Goal: Task Accomplishment & Management: Use online tool/utility

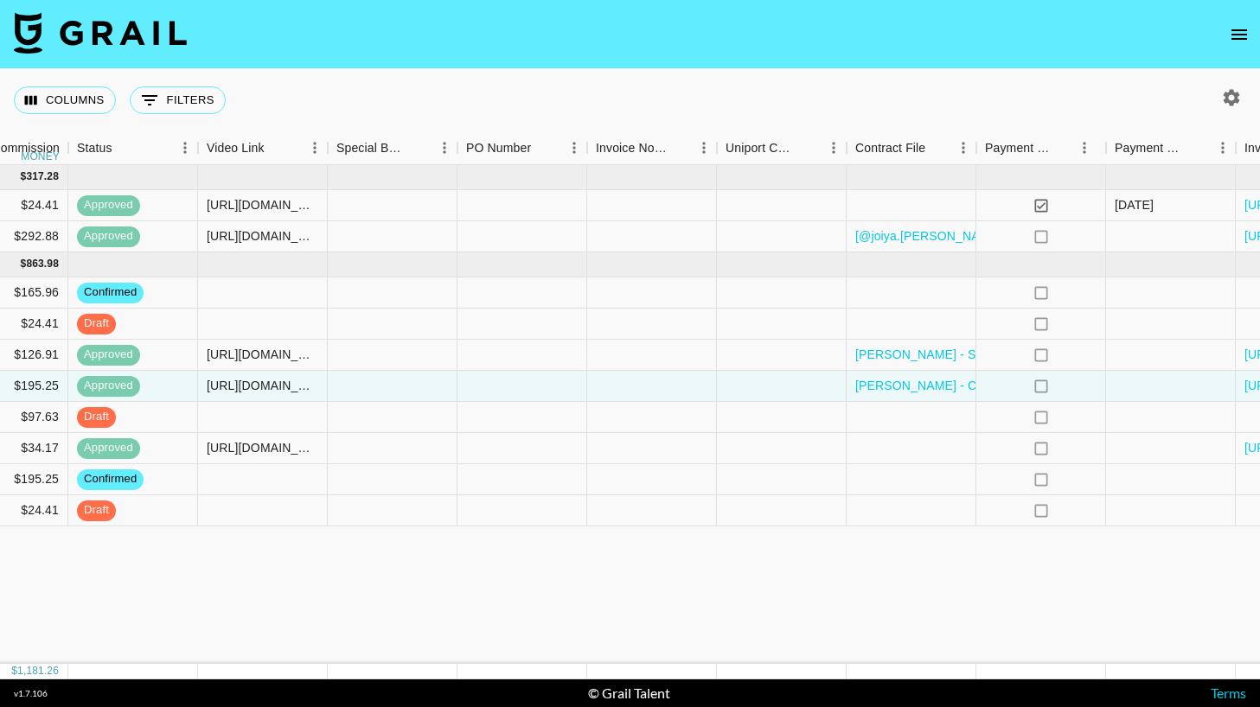
scroll to position [0, 1611]
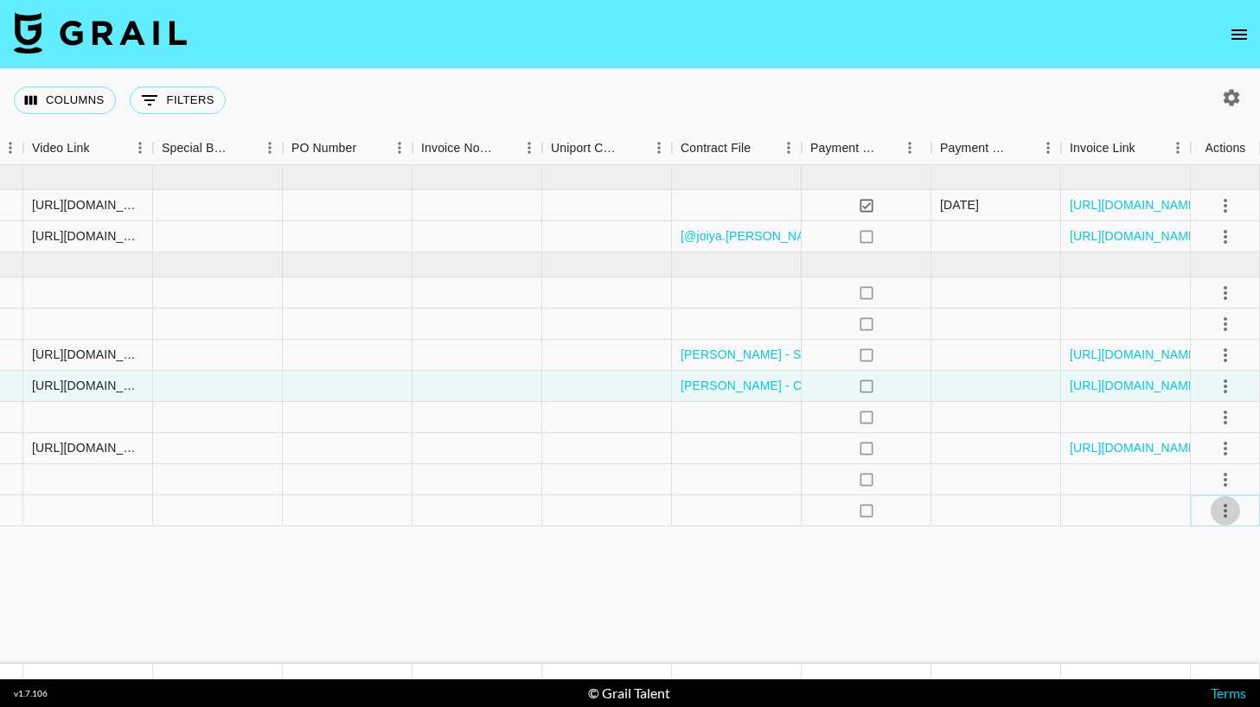
click at [1212, 508] on button "select merge strategy" at bounding box center [1225, 510] width 29 height 29
click at [1173, 669] on div "Approve" at bounding box center [1187, 672] width 53 height 21
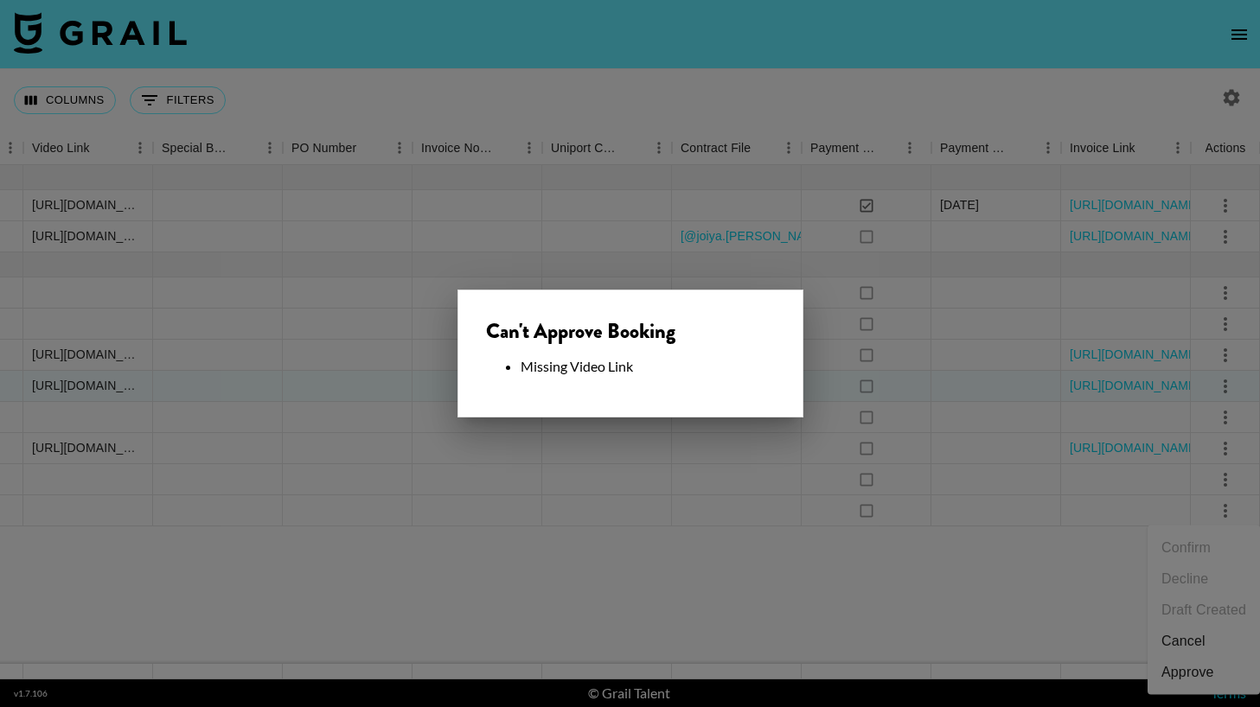
click at [1041, 555] on div at bounding box center [630, 353] width 1260 height 707
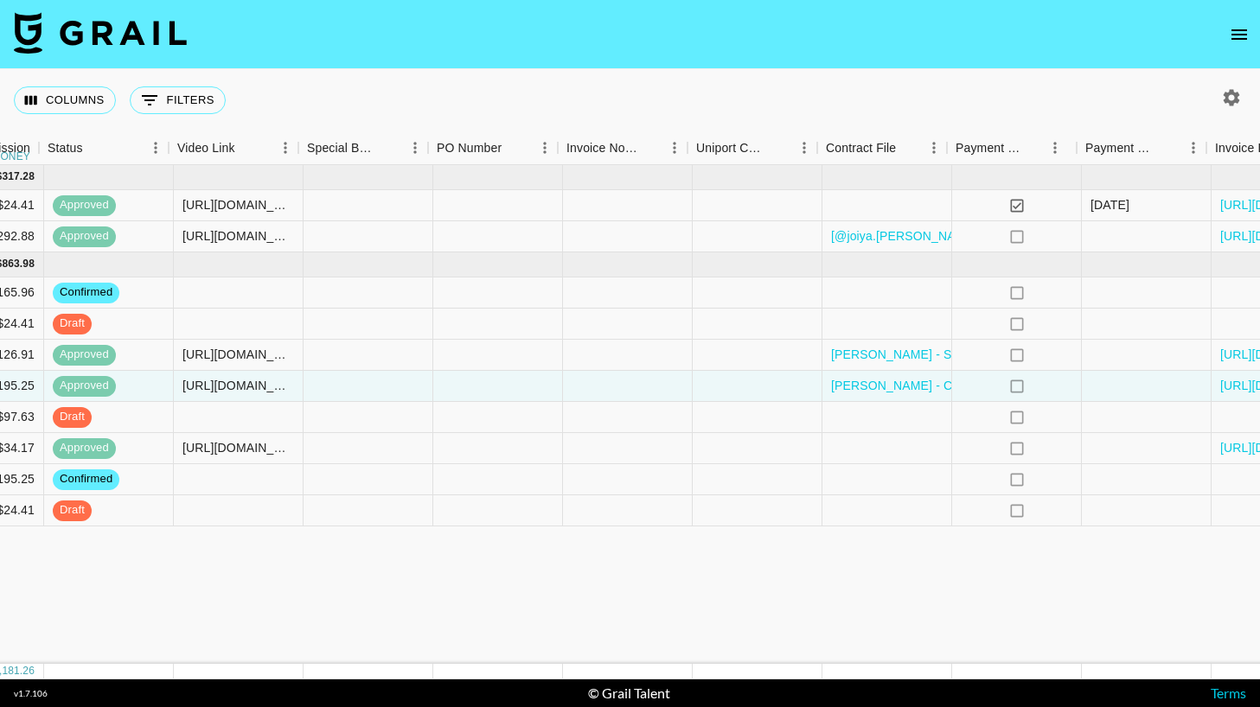
scroll to position [0, 1445]
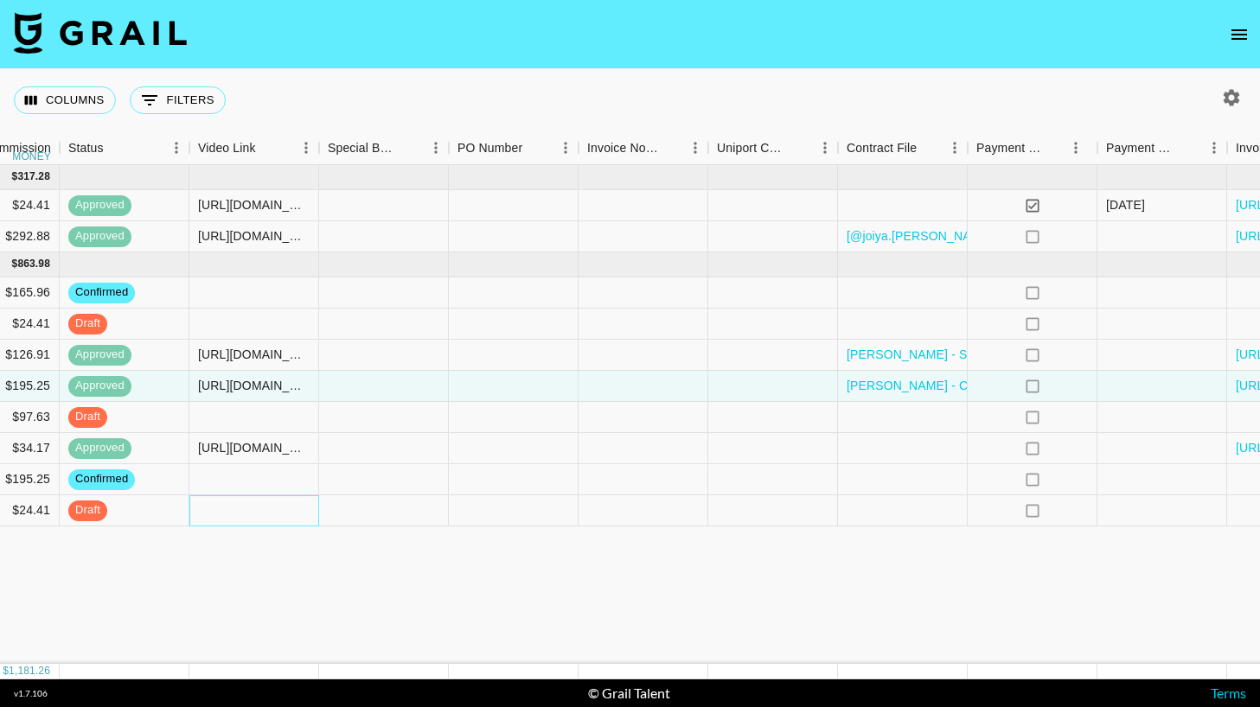
click at [221, 506] on div at bounding box center [254, 511] width 130 height 31
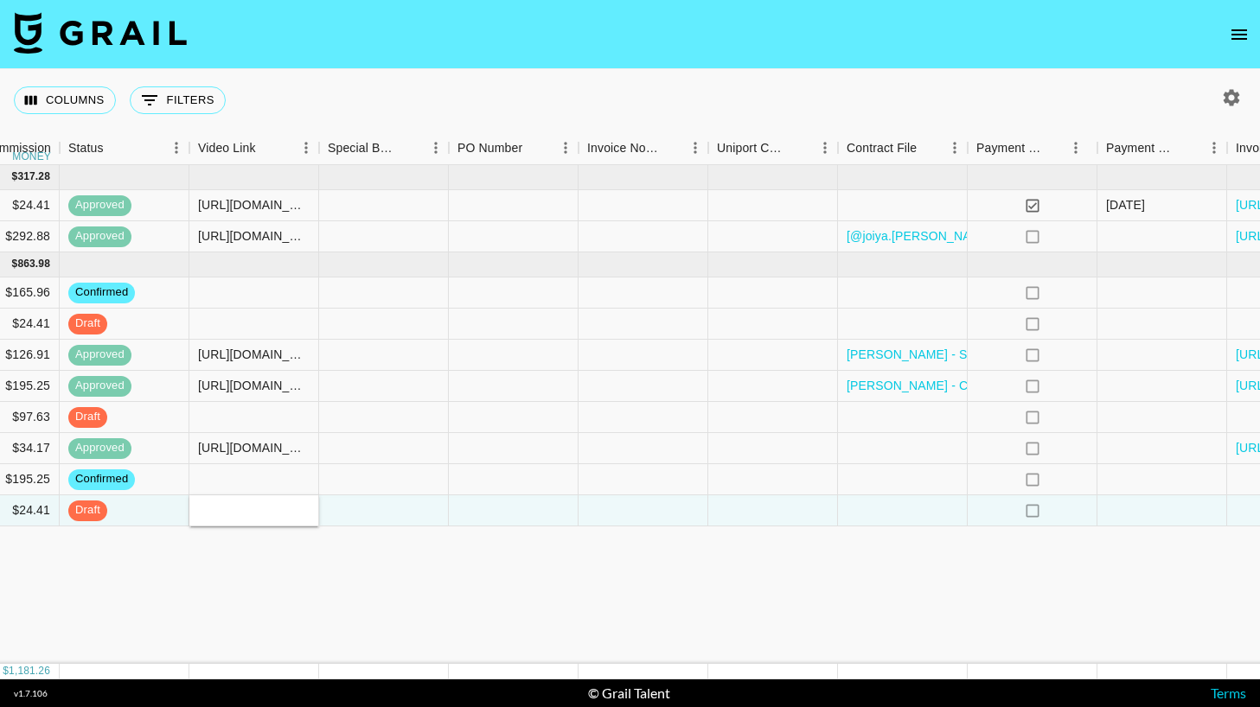
type input "[URL][DOMAIN_NAME][DOMAIN_NAME][PERSON_NAME]"
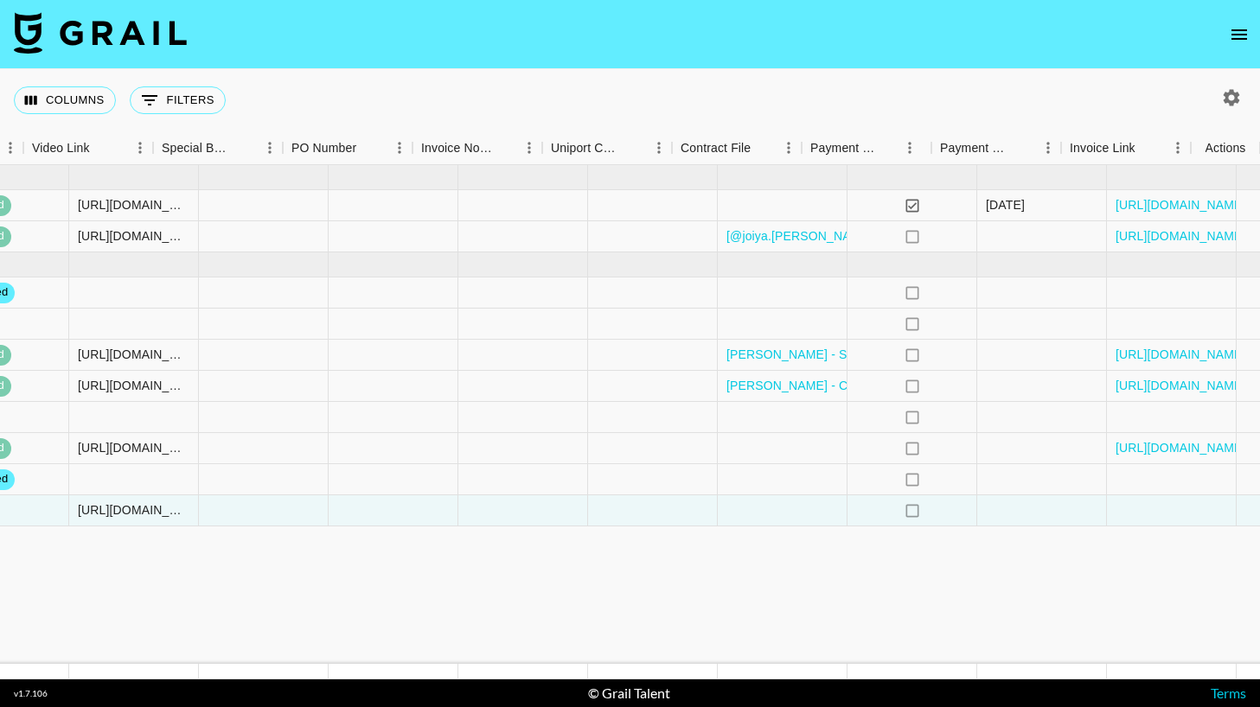
scroll to position [0, 1611]
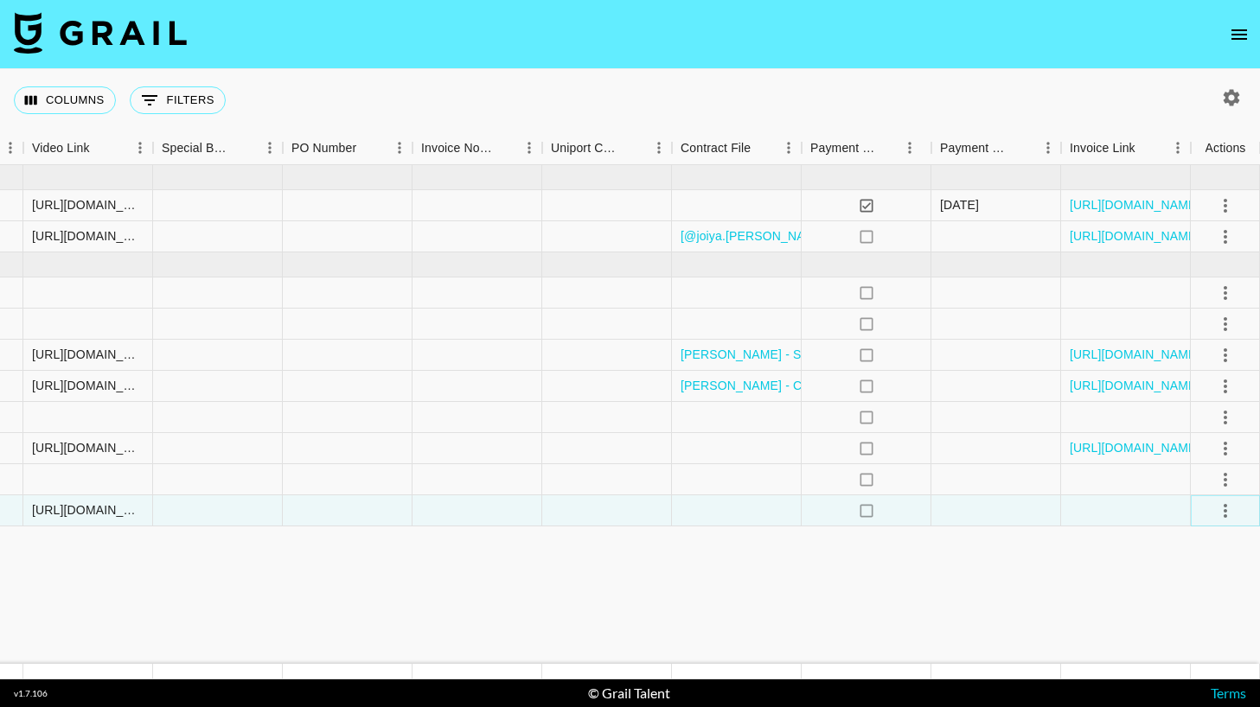
click at [1217, 515] on icon "select merge strategy" at bounding box center [1225, 511] width 21 height 21
click at [1164, 668] on div "Approve" at bounding box center [1187, 672] width 53 height 21
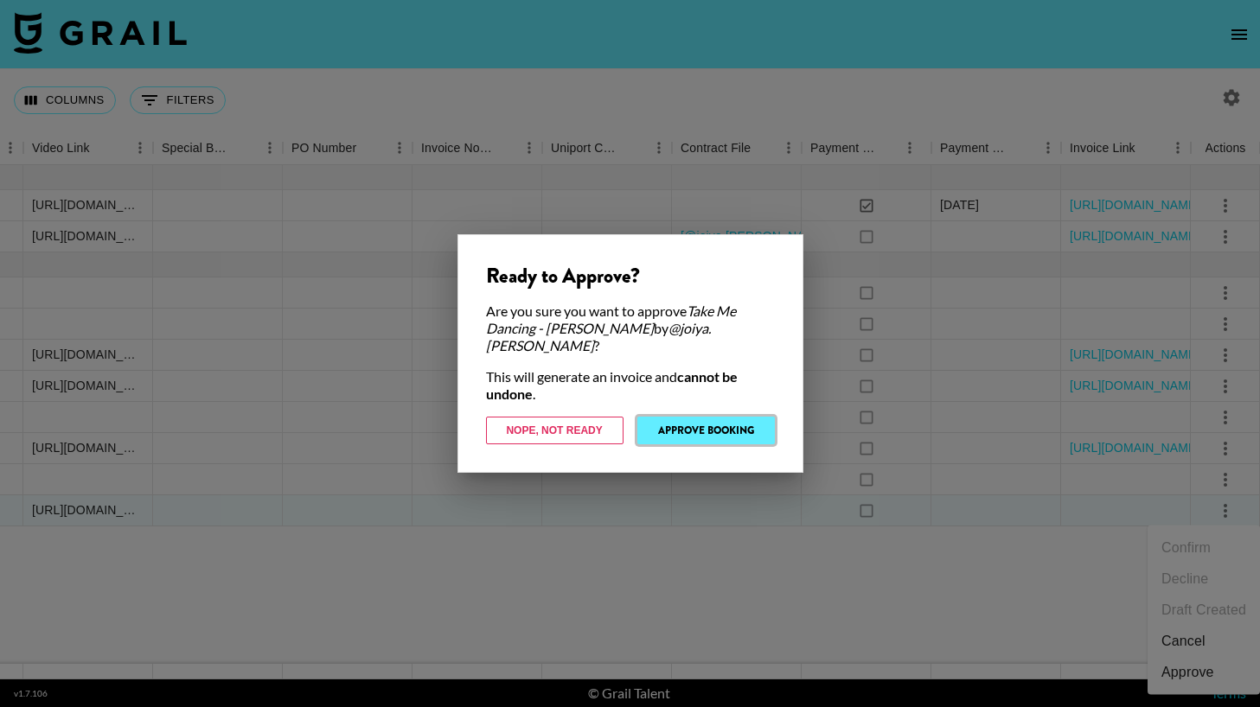
click at [676, 423] on button "Approve Booking" at bounding box center [705, 431] width 137 height 28
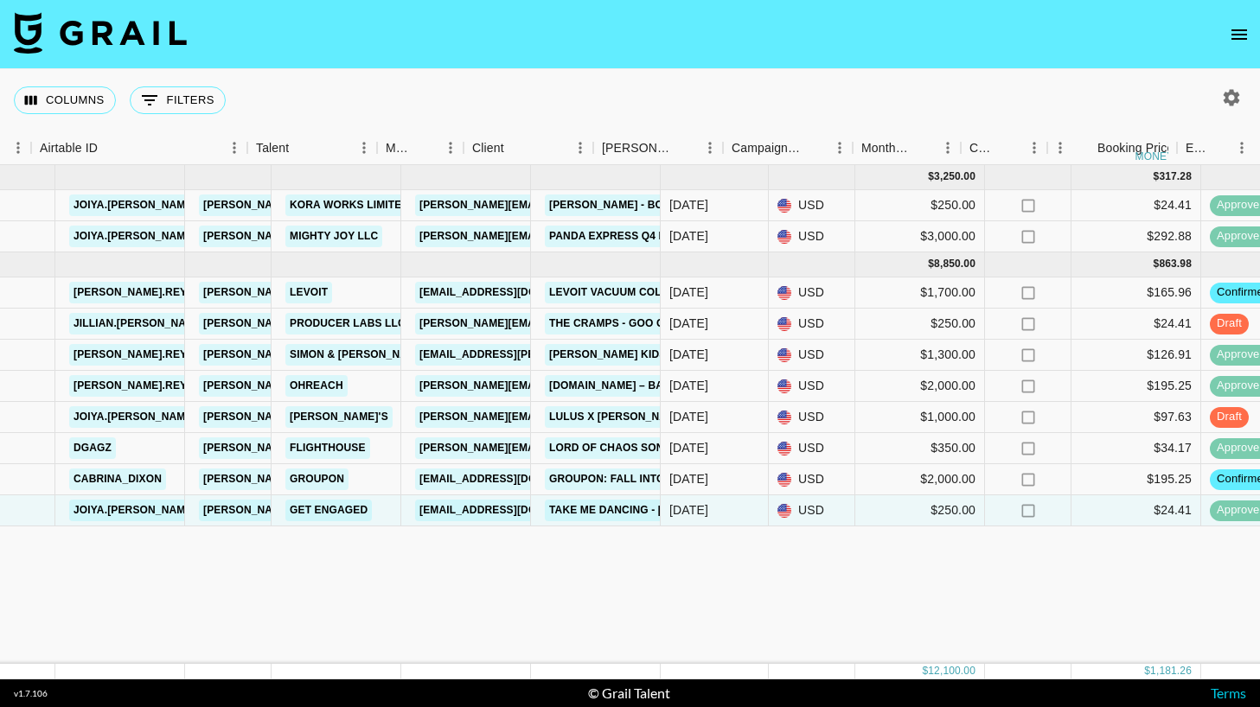
scroll to position [0, 0]
